Goal: Information Seeking & Learning: Find specific fact

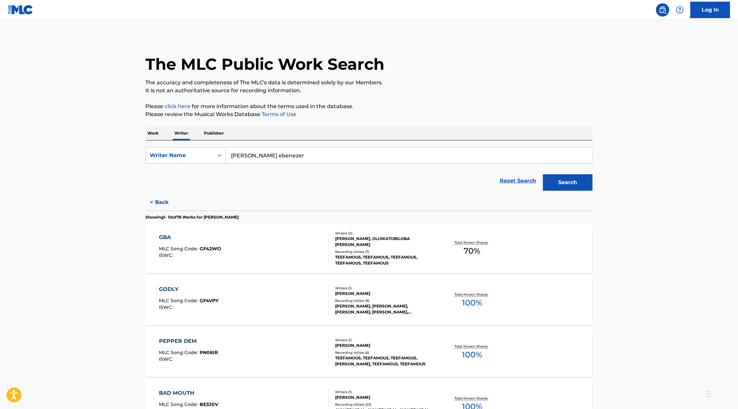
click at [263, 154] on input "[PERSON_NAME] ebenezer" at bounding box center [409, 155] width 367 height 16
paste input "[PERSON_NAME]"
type input "[PERSON_NAME]"
click at [543, 174] on button "Search" at bounding box center [568, 182] width 50 height 17
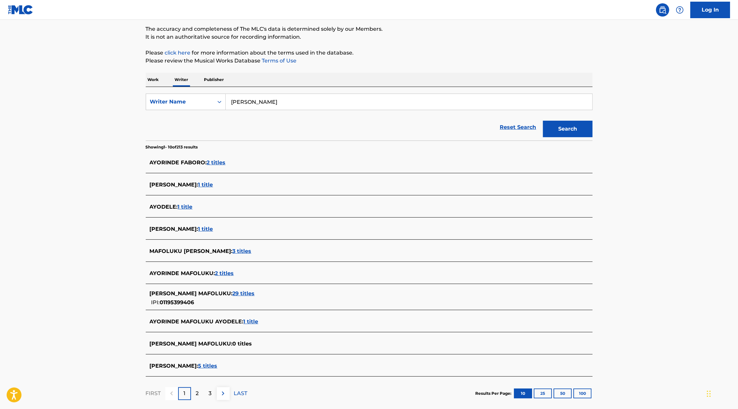
scroll to position [58, 0]
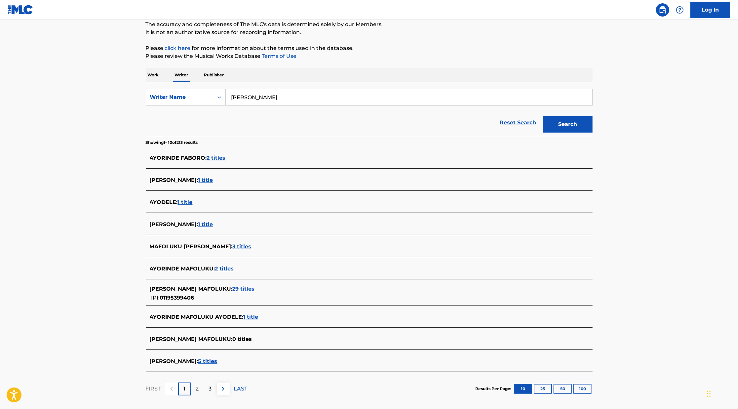
click at [255, 290] on span "29 titles" at bounding box center [244, 289] width 22 height 6
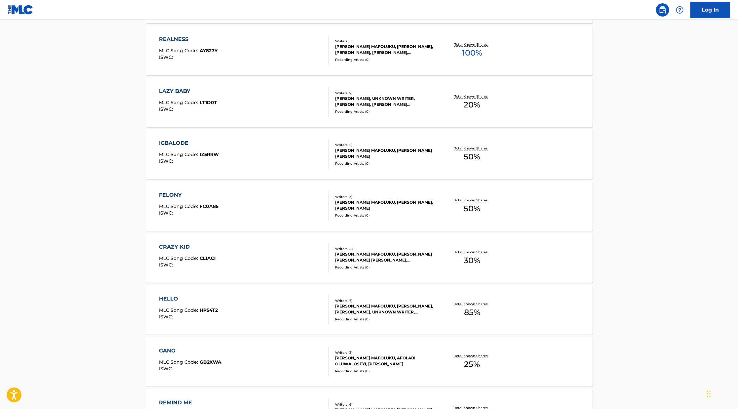
scroll to position [400, 0]
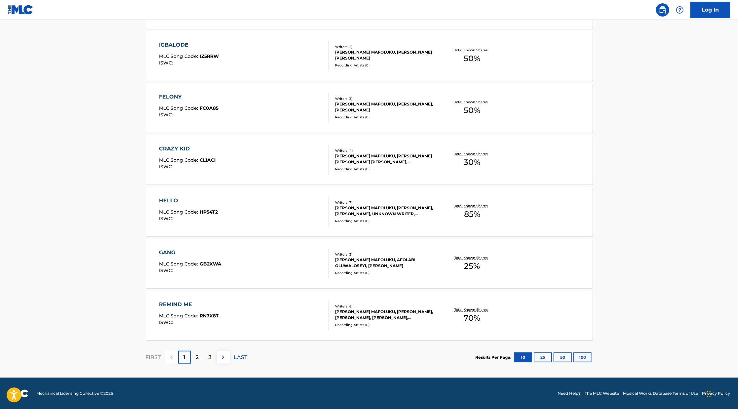
click at [586, 355] on button "100" at bounding box center [582, 357] width 18 height 10
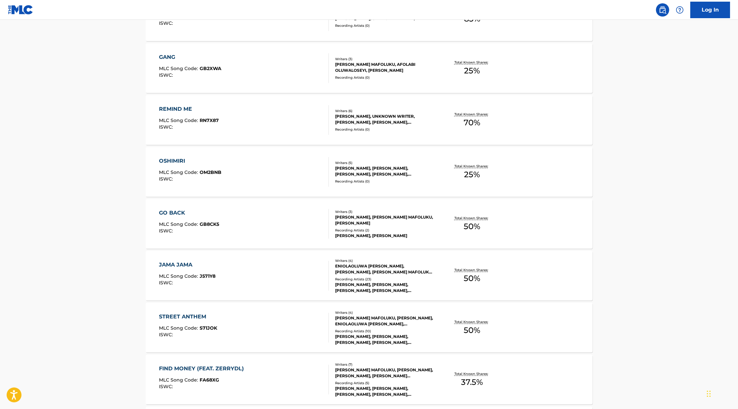
scroll to position [598, 0]
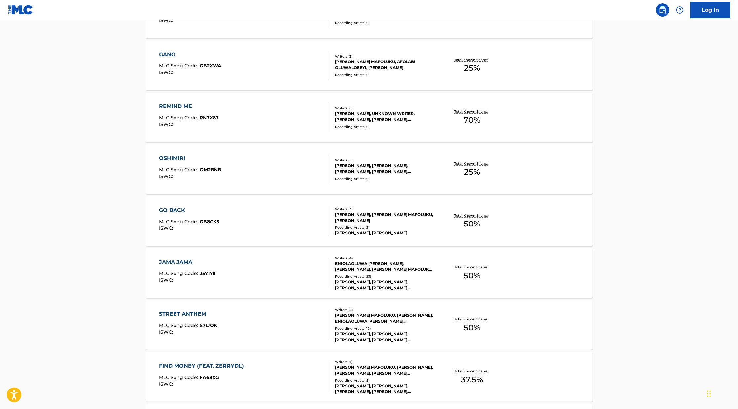
click at [373, 315] on div "[PERSON_NAME] MAFOLUKU, [PERSON_NAME], ENIOLAOLUWA [PERSON_NAME], [PERSON_NAME]" at bounding box center [385, 318] width 100 height 12
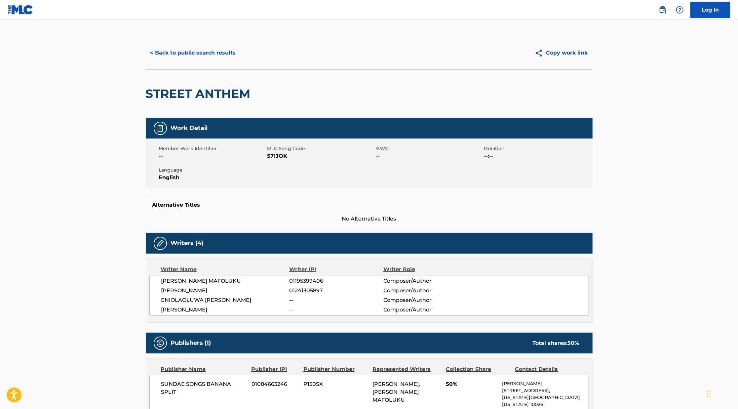
click at [217, 52] on button "< Back to public search results" at bounding box center [193, 53] width 95 height 17
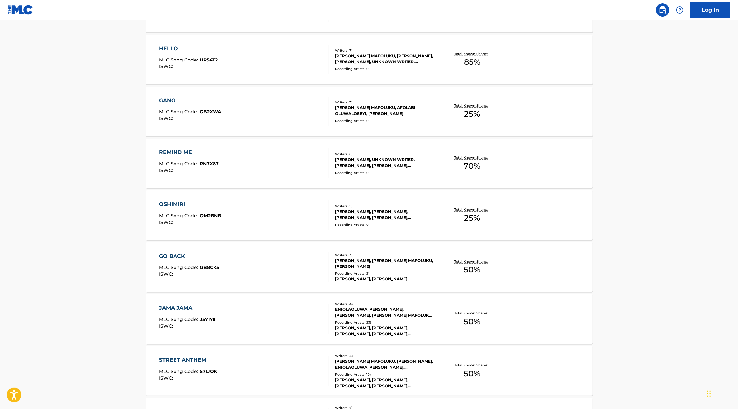
scroll to position [551, 0]
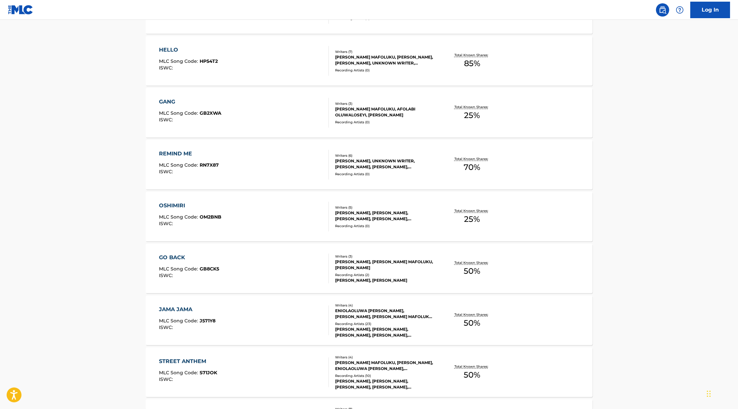
click at [235, 338] on div "JAMA JAMA MLC Song Code : J571Y8 ISWC : Writers ( 4 ) ENIOLAOLUWA [PERSON_NAME]…" at bounding box center [369, 320] width 447 height 50
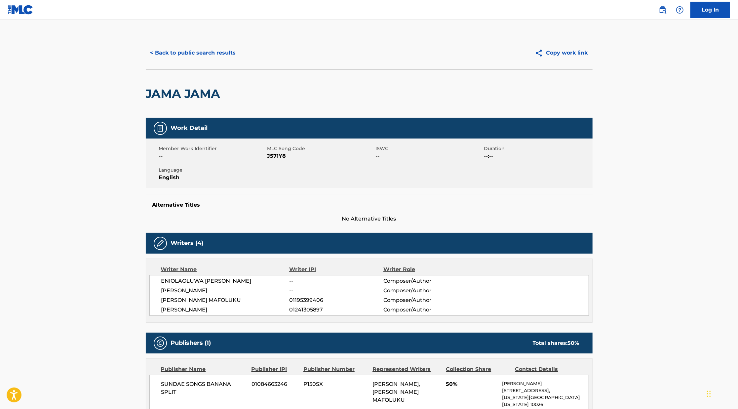
click at [214, 56] on button "< Back to public search results" at bounding box center [193, 53] width 95 height 17
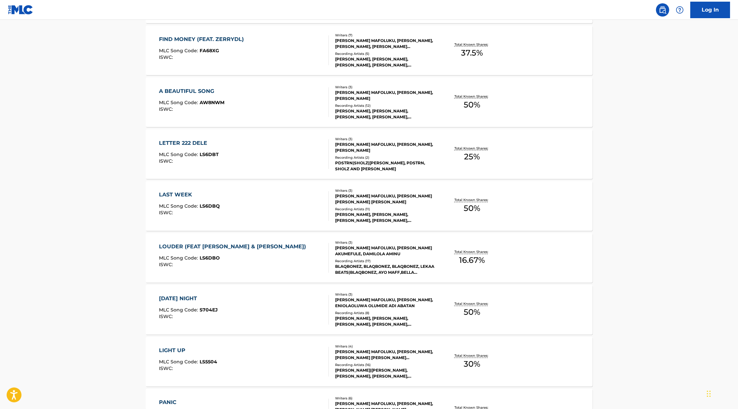
scroll to position [927, 0]
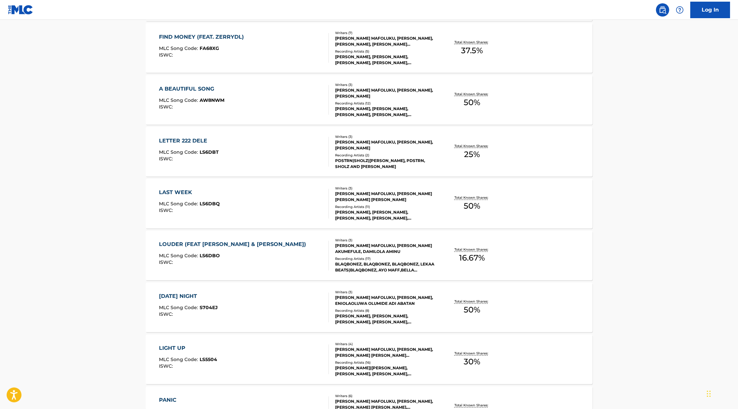
click at [334, 299] on div "Writers ( 3 ) [PERSON_NAME], [PERSON_NAME], ENIOLAOLUWA OLUMIDE ADI ABATAN Reco…" at bounding box center [382, 307] width 106 height 35
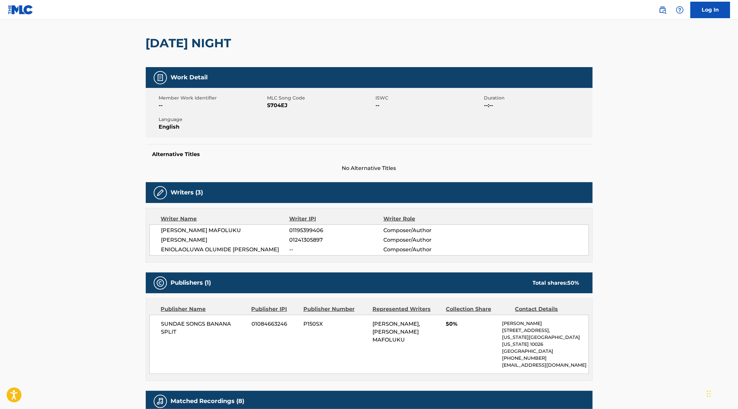
scroll to position [20, 0]
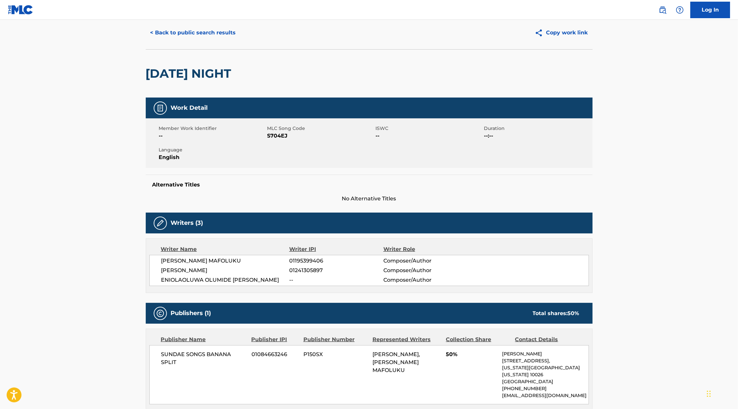
click at [227, 34] on button "< Back to public search results" at bounding box center [193, 32] width 95 height 17
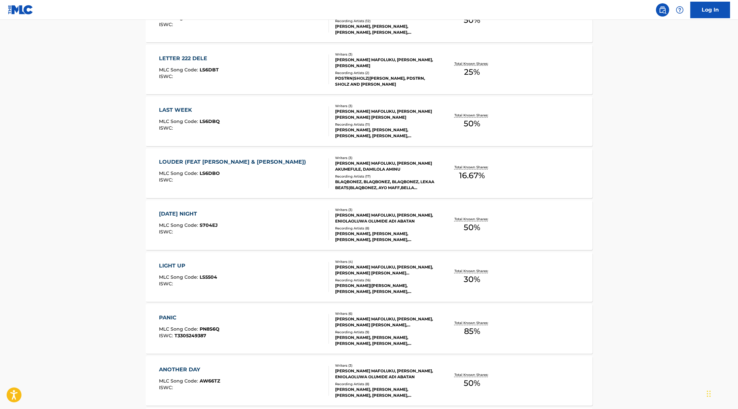
scroll to position [994, 0]
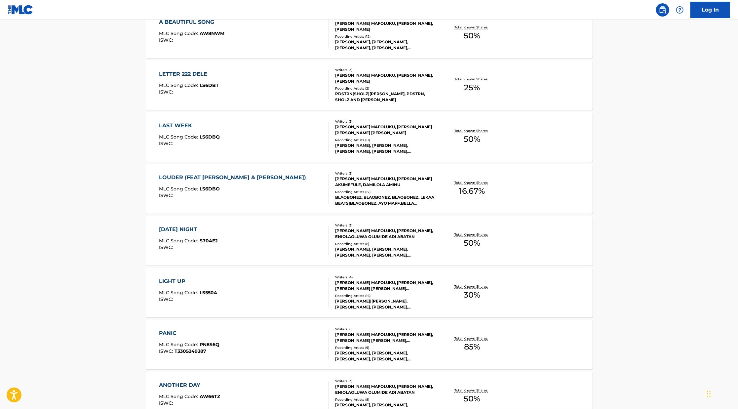
click at [339, 293] on div "Recording Artists ( 16 )" at bounding box center [385, 295] width 100 height 5
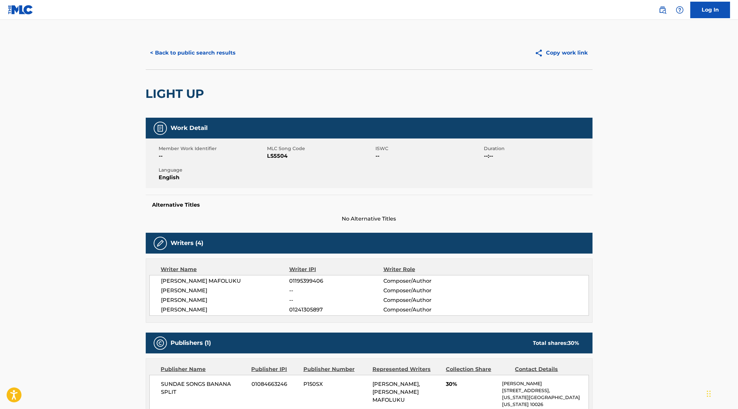
click at [208, 52] on button "< Back to public search results" at bounding box center [193, 53] width 95 height 17
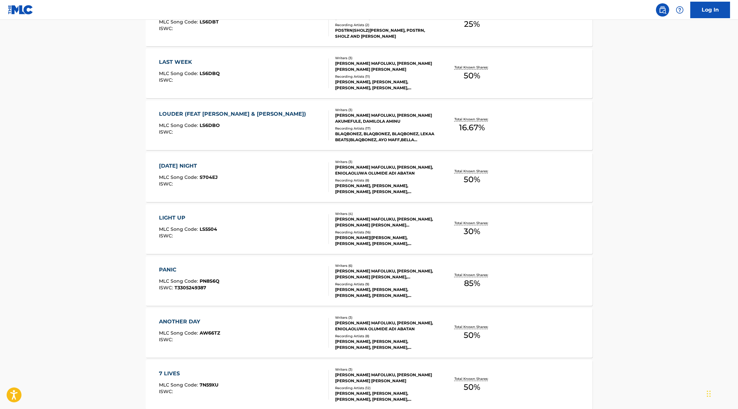
scroll to position [1058, 0]
click at [365, 293] on div "[PERSON_NAME], [PERSON_NAME], [PERSON_NAME], [PERSON_NAME], [PERSON_NAME]" at bounding box center [385, 292] width 100 height 12
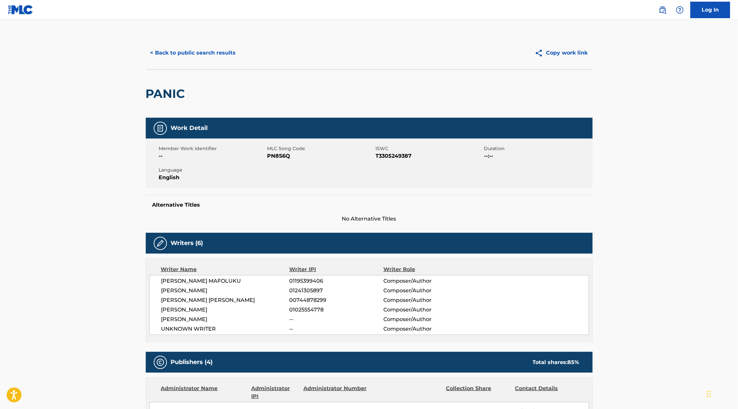
click at [191, 54] on button "< Back to public search results" at bounding box center [193, 53] width 95 height 17
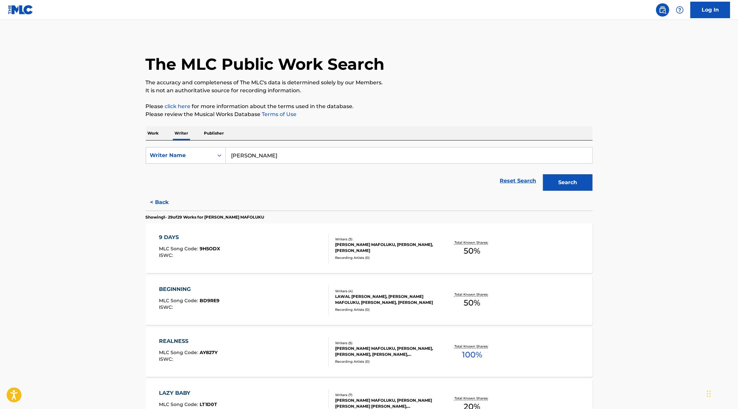
click at [299, 153] on input "[PERSON_NAME]" at bounding box center [409, 155] width 367 height 16
